Goal: Information Seeking & Learning: Learn about a topic

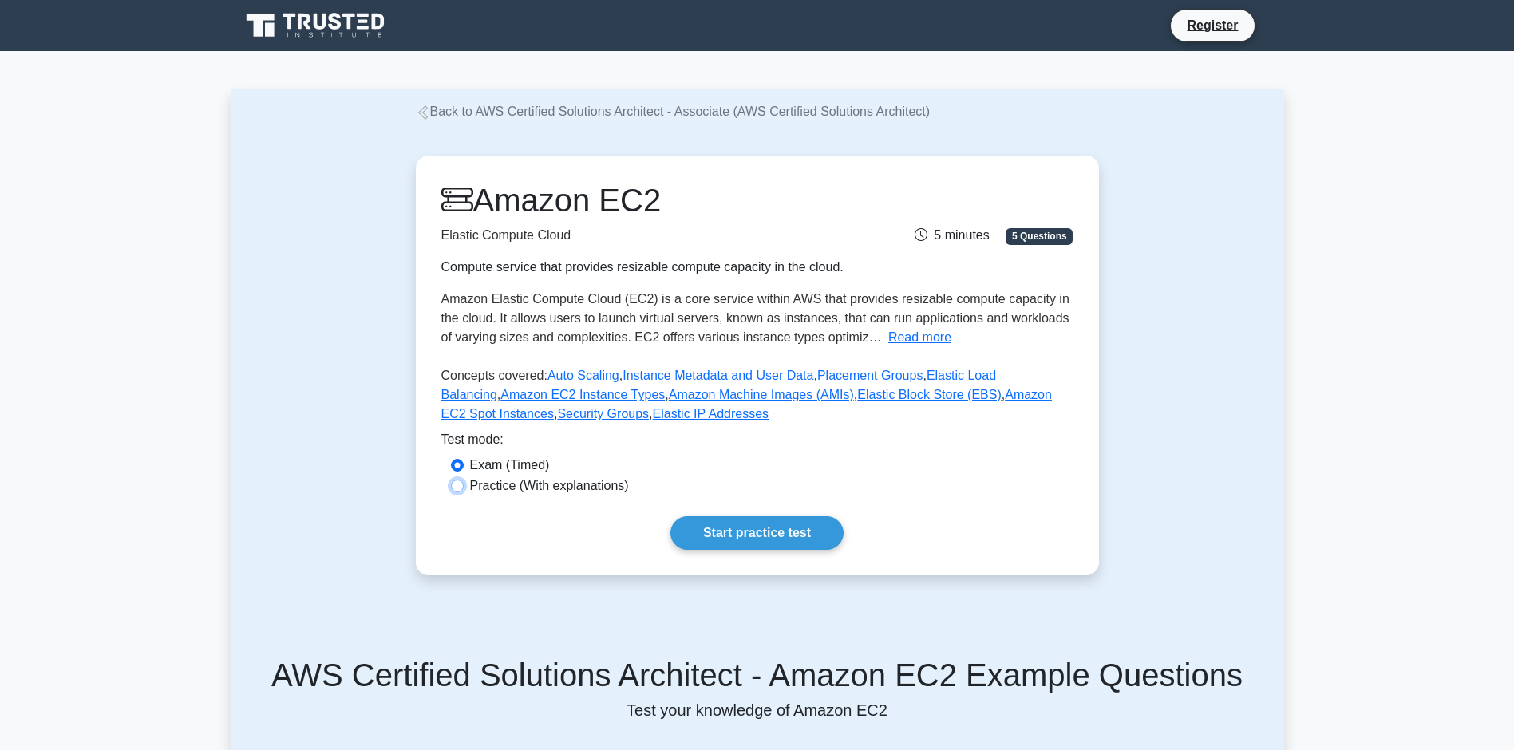
click at [462, 492] on input "Practice (With explanations)" at bounding box center [457, 486] width 13 height 13
radio input "true"
click at [738, 550] on link "Start practice test" at bounding box center [756, 533] width 173 height 34
